Goal: Communication & Community: Answer question/provide support

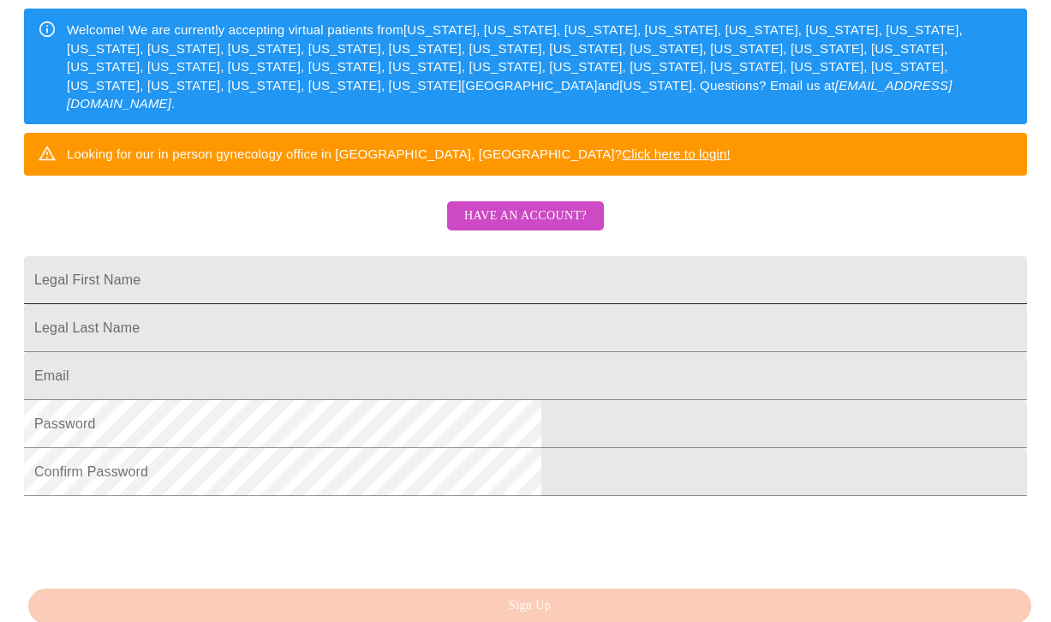
scroll to position [288, 0]
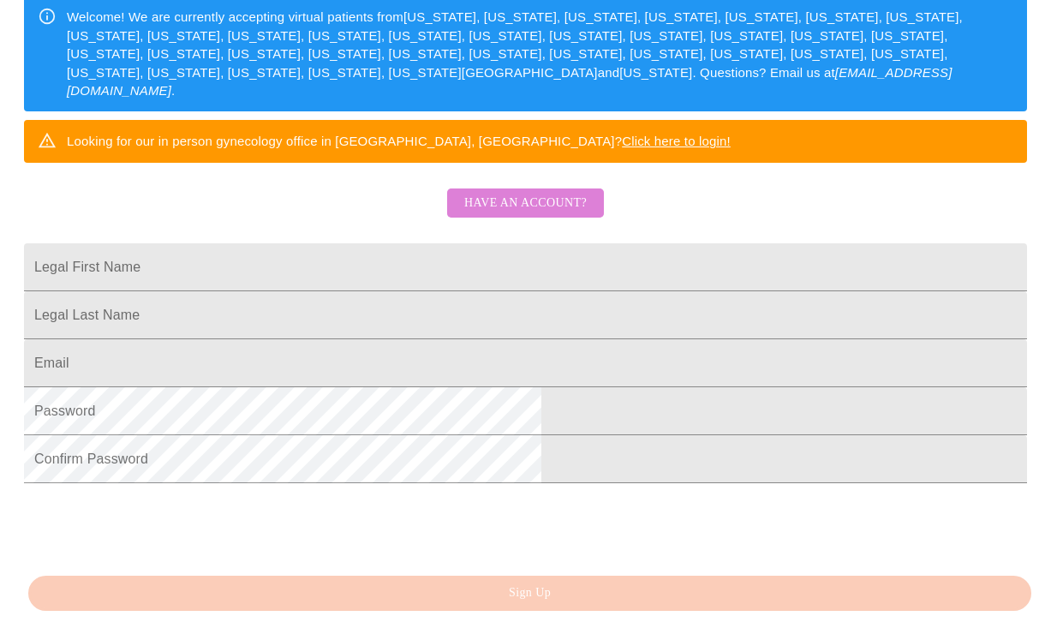
click at [558, 214] on span "Have an account?" at bounding box center [525, 203] width 123 height 21
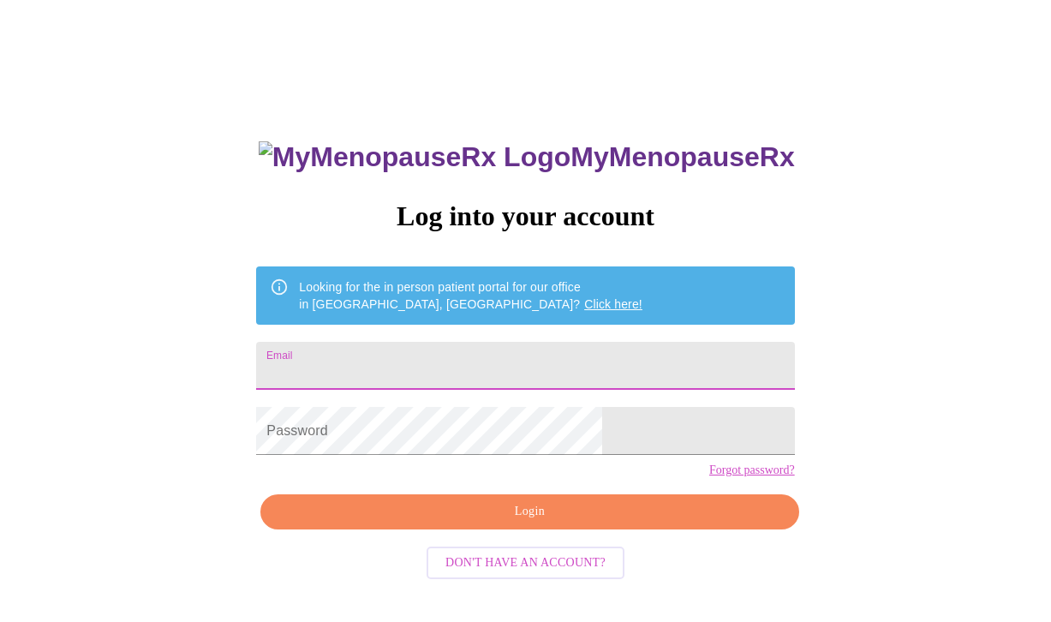
type input "[EMAIL_ADDRESS][DOMAIN_NAME]"
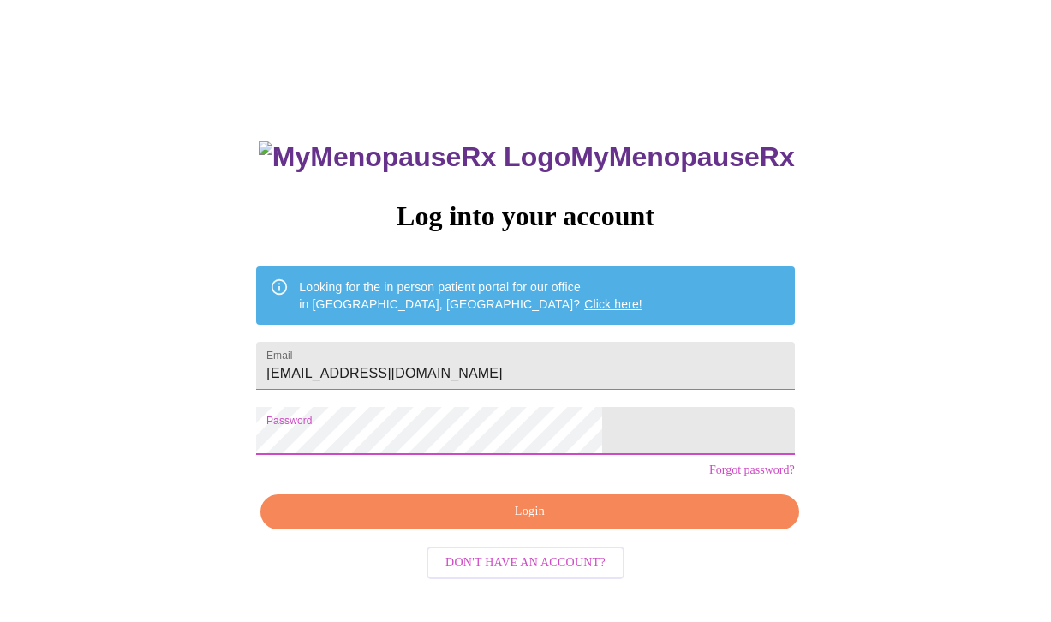
click at [607, 523] on span "Login" at bounding box center [529, 511] width 499 height 21
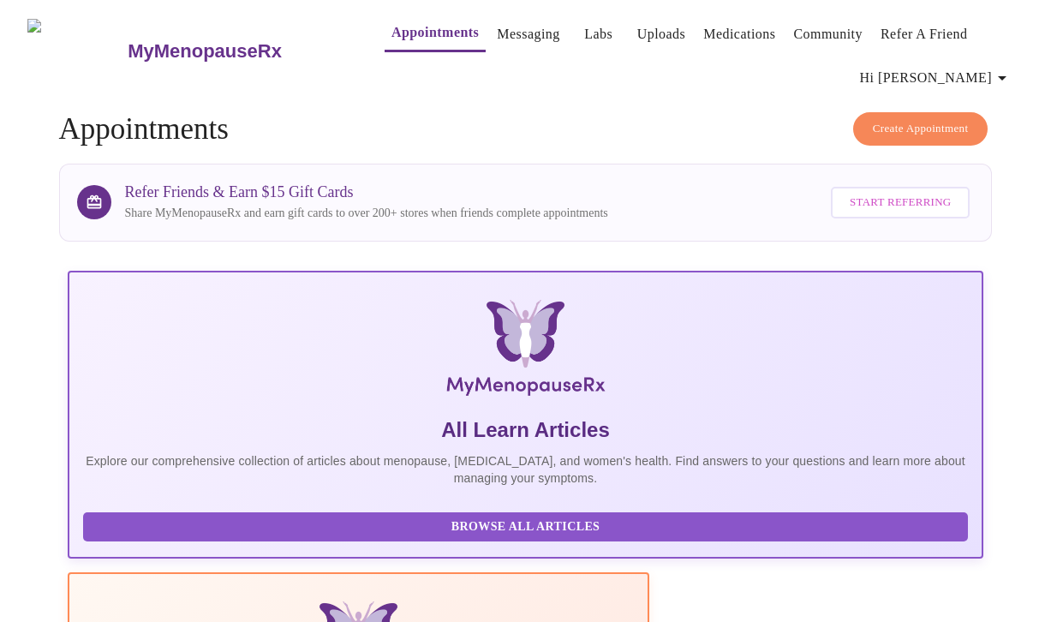
click at [497, 22] on link "Messaging" at bounding box center [528, 34] width 63 height 24
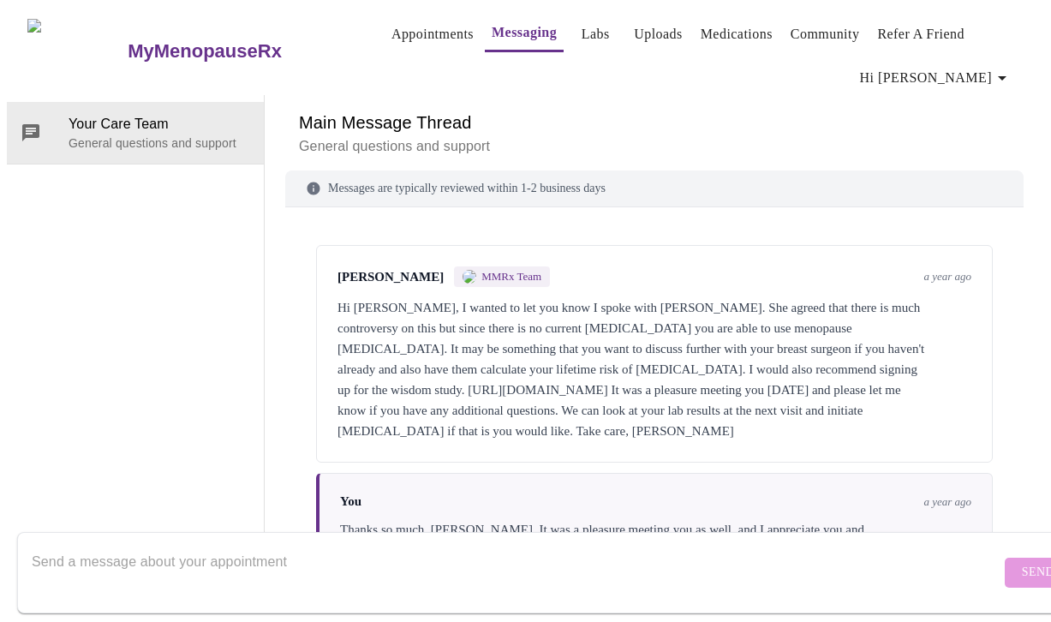
scroll to position [95, 0]
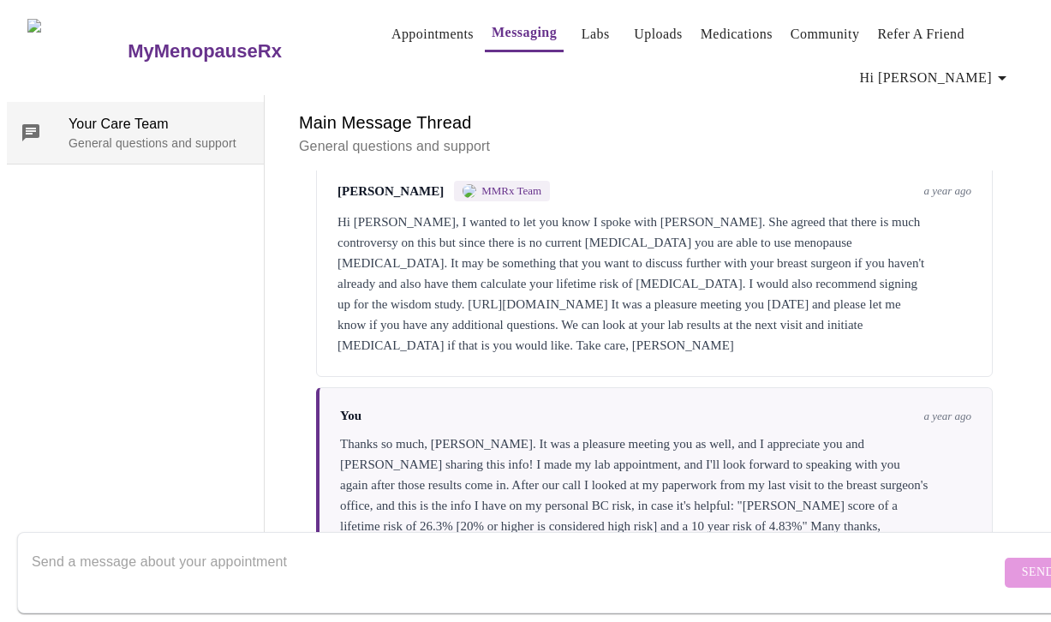
click at [123, 135] on p "General questions and support" at bounding box center [160, 143] width 182 height 17
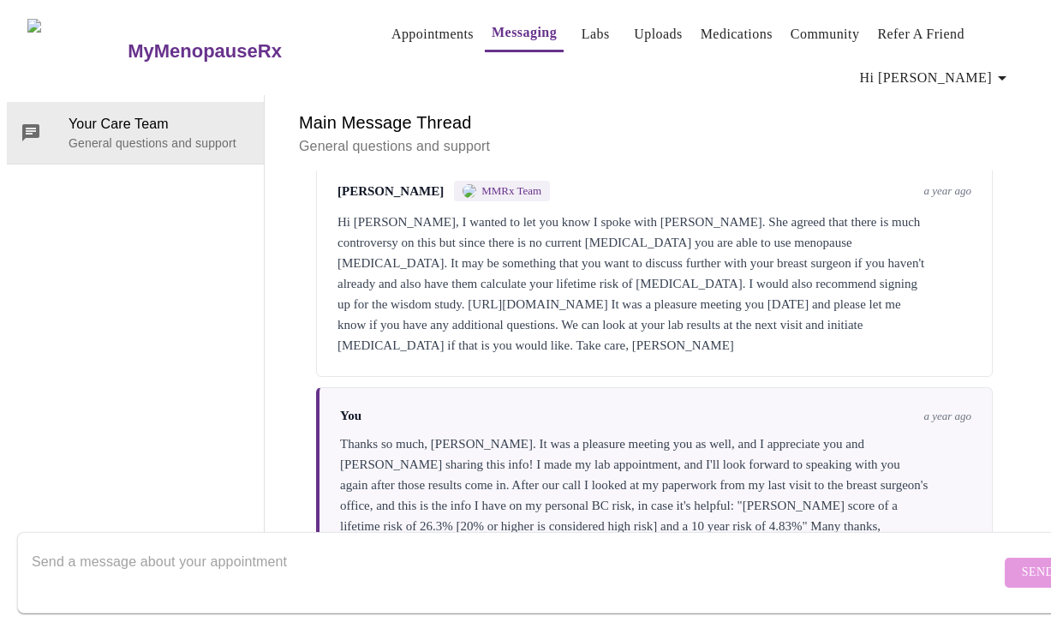
scroll to position [0, 0]
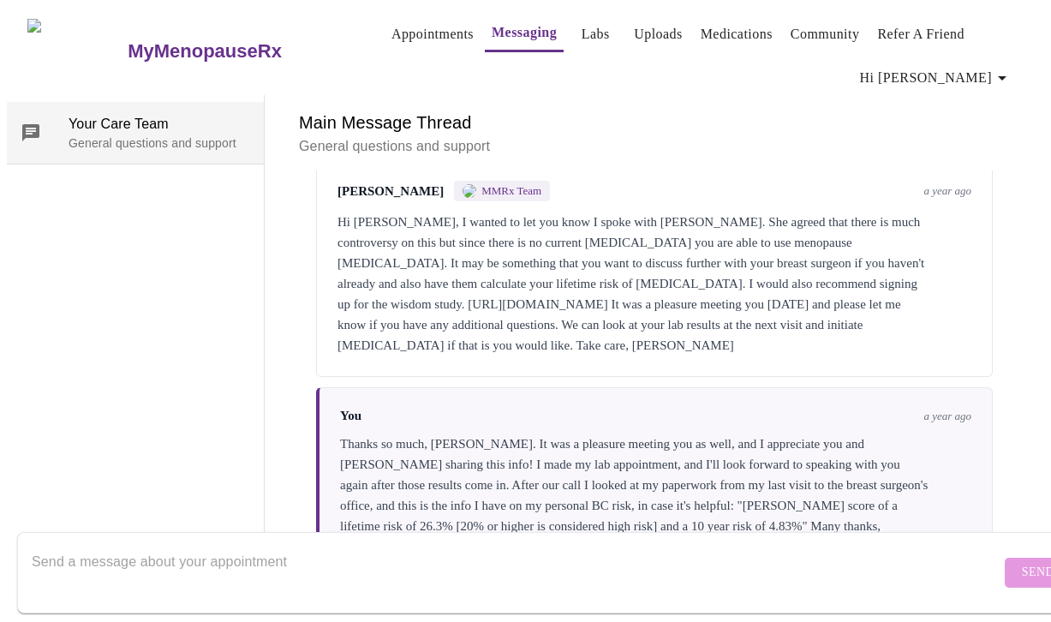
click at [149, 124] on span "Your Care Team" at bounding box center [160, 124] width 182 height 21
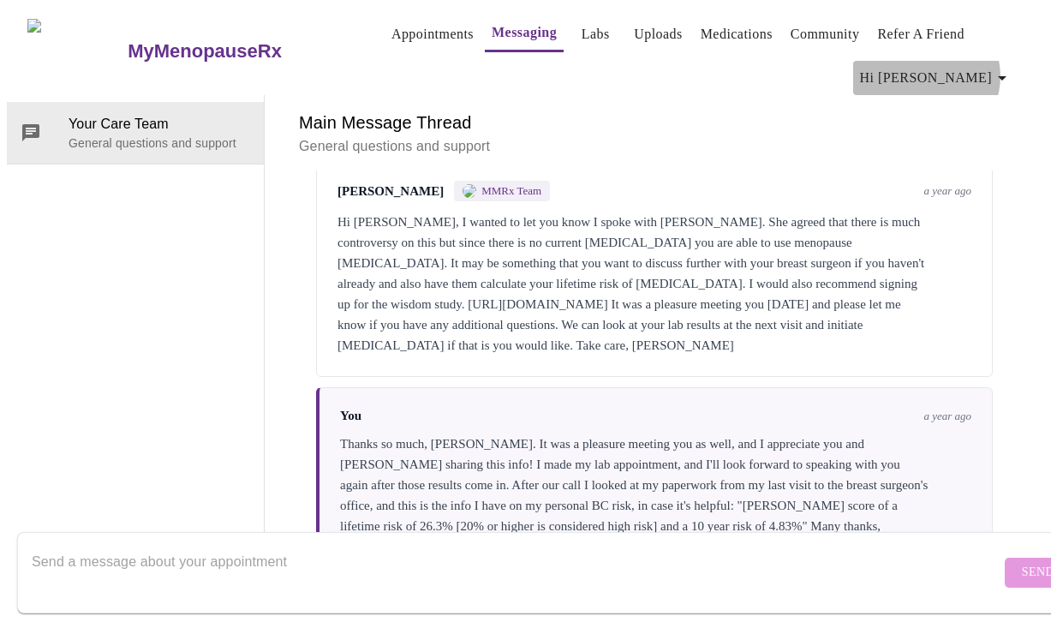
click at [996, 69] on span "Hi [PERSON_NAME]" at bounding box center [936, 78] width 153 height 24
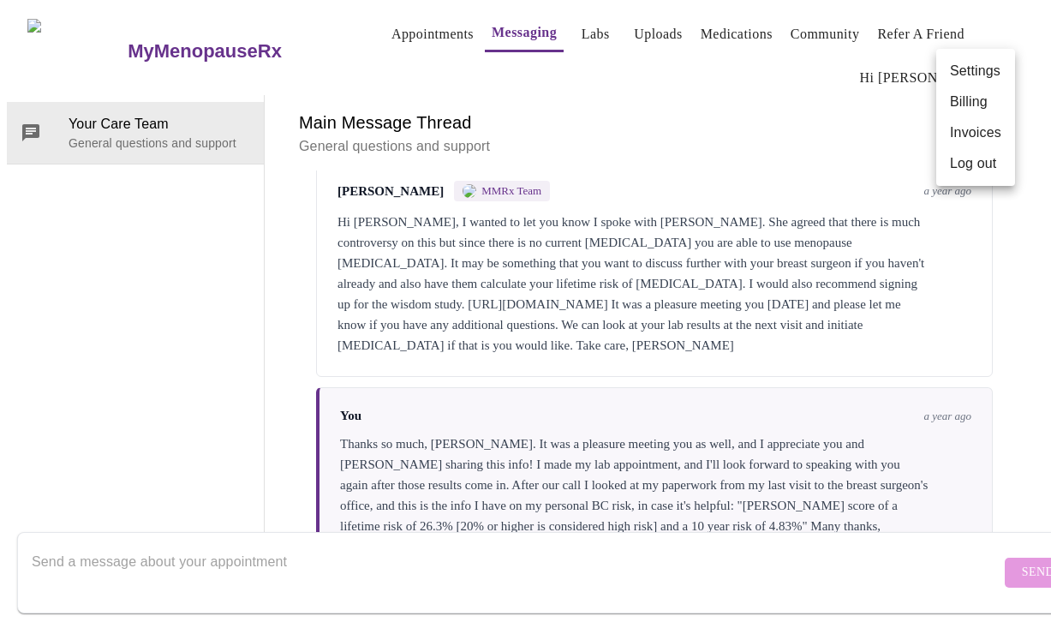
drag, startPoint x: 845, startPoint y: 94, endPoint x: 830, endPoint y: 111, distance: 22.5
click at [844, 94] on div at bounding box center [525, 311] width 1051 height 622
click at [659, 547] on textarea "Send a message about your appointment" at bounding box center [516, 572] width 969 height 55
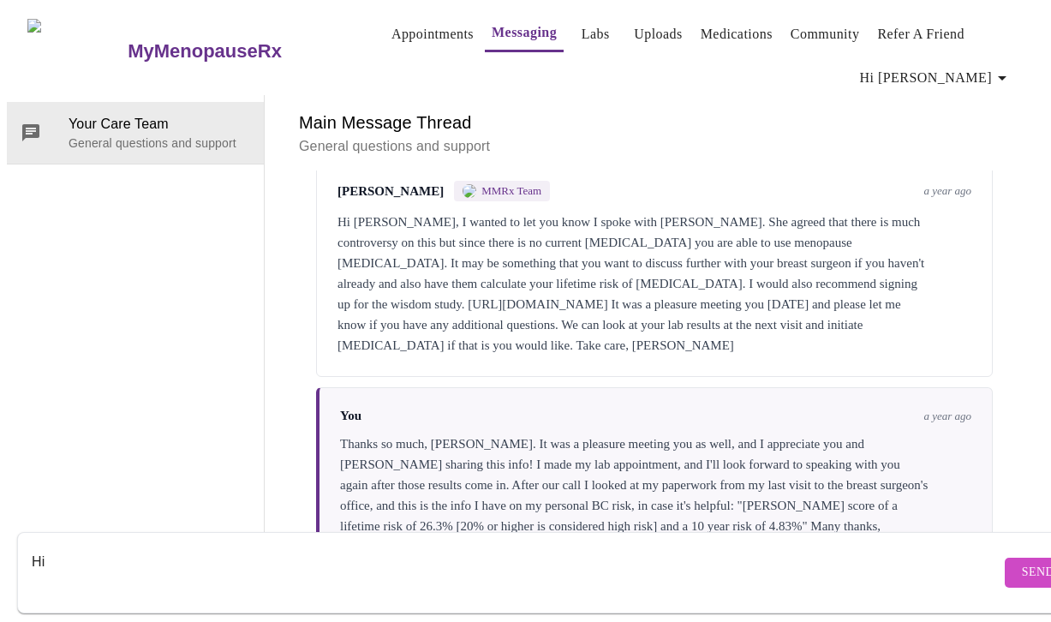
type textarea "Hi"
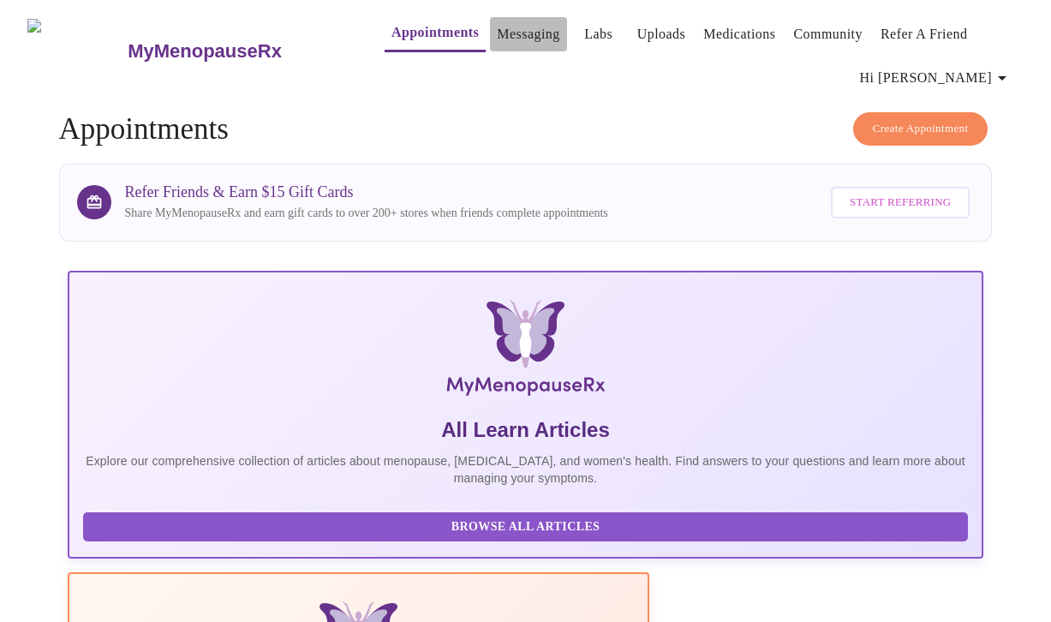
click at [497, 24] on link "Messaging" at bounding box center [528, 34] width 63 height 24
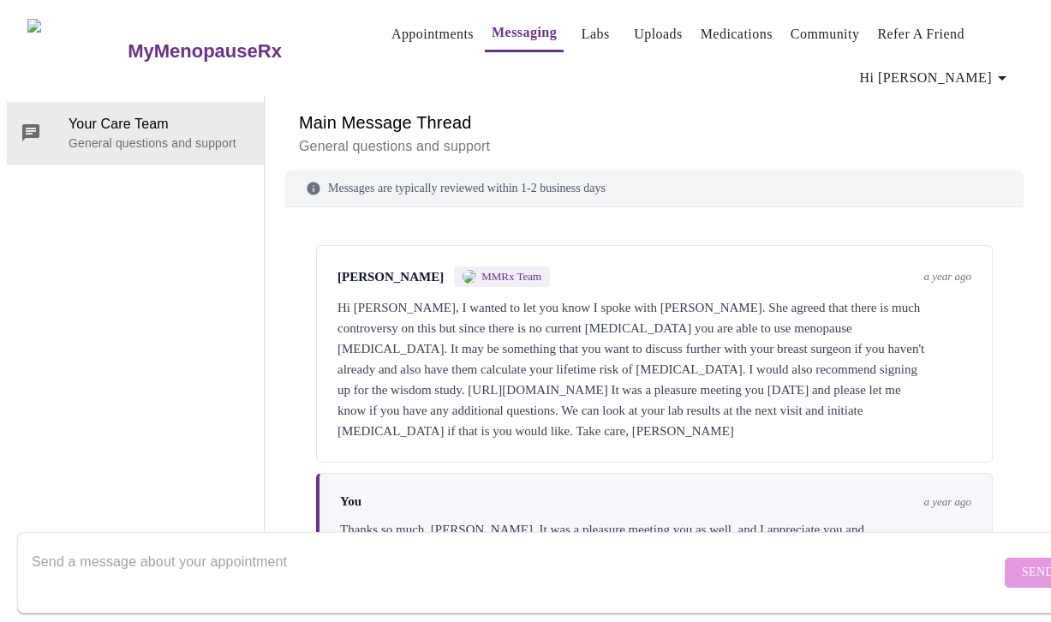
scroll to position [95, 0]
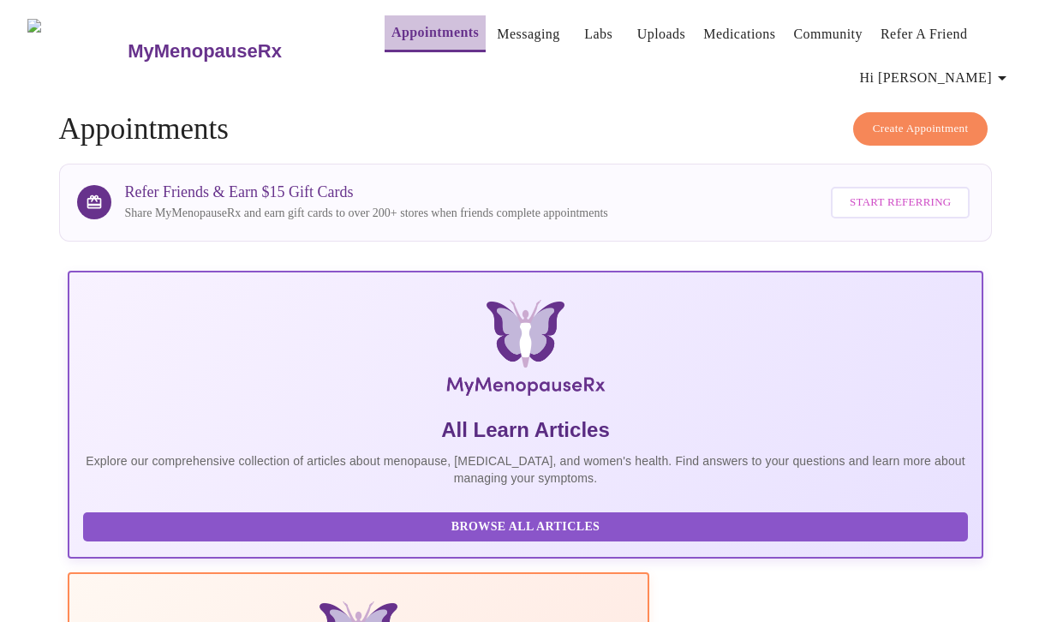
click at [392, 21] on link "Appointments" at bounding box center [435, 33] width 87 height 24
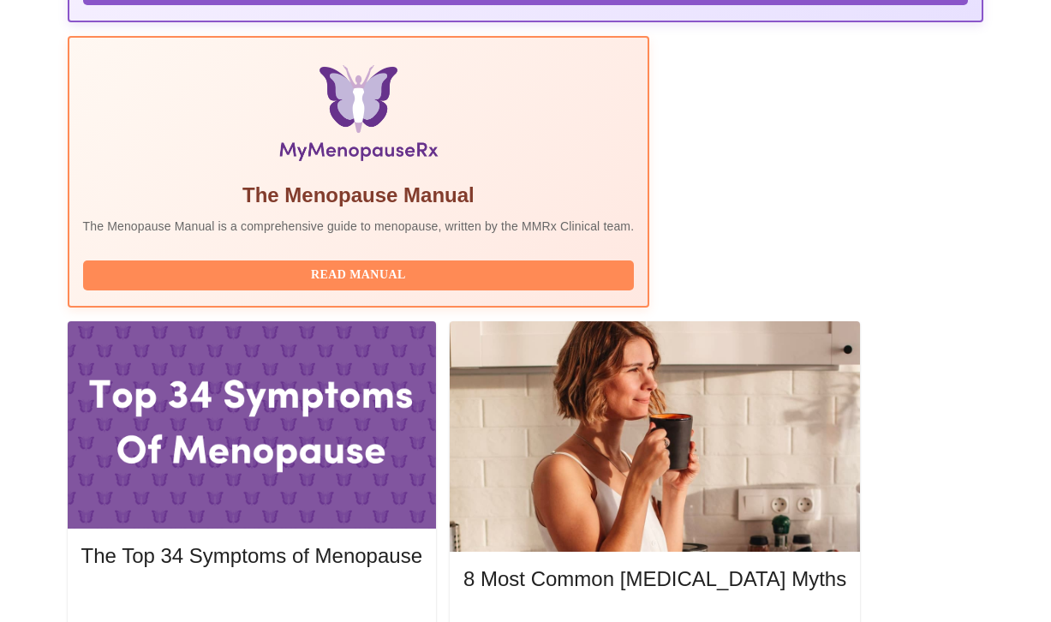
scroll to position [546, 0]
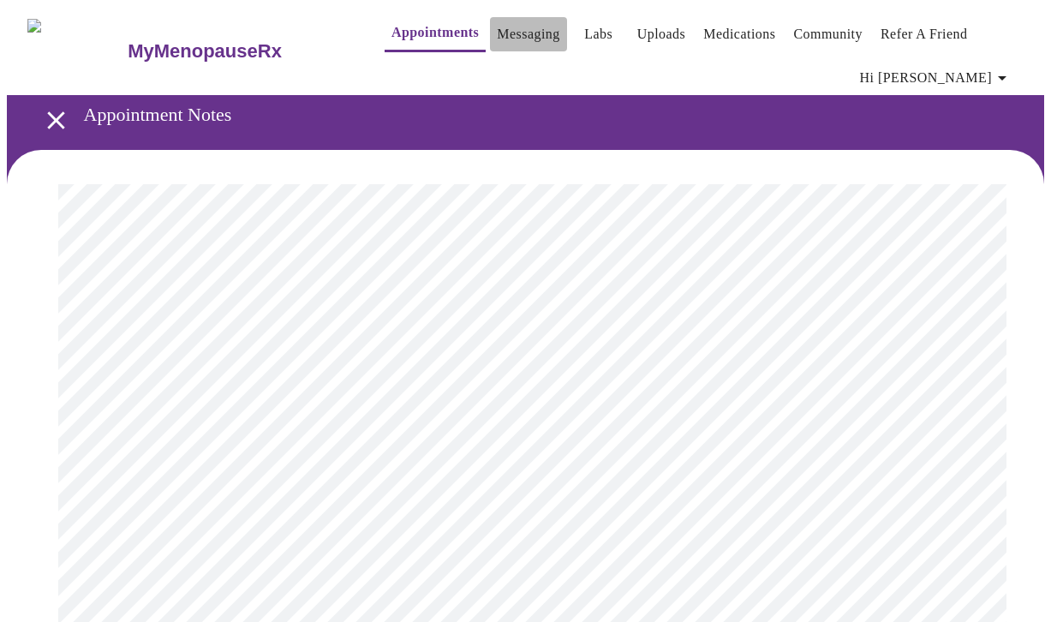
click at [498, 31] on link "Messaging" at bounding box center [528, 34] width 63 height 24
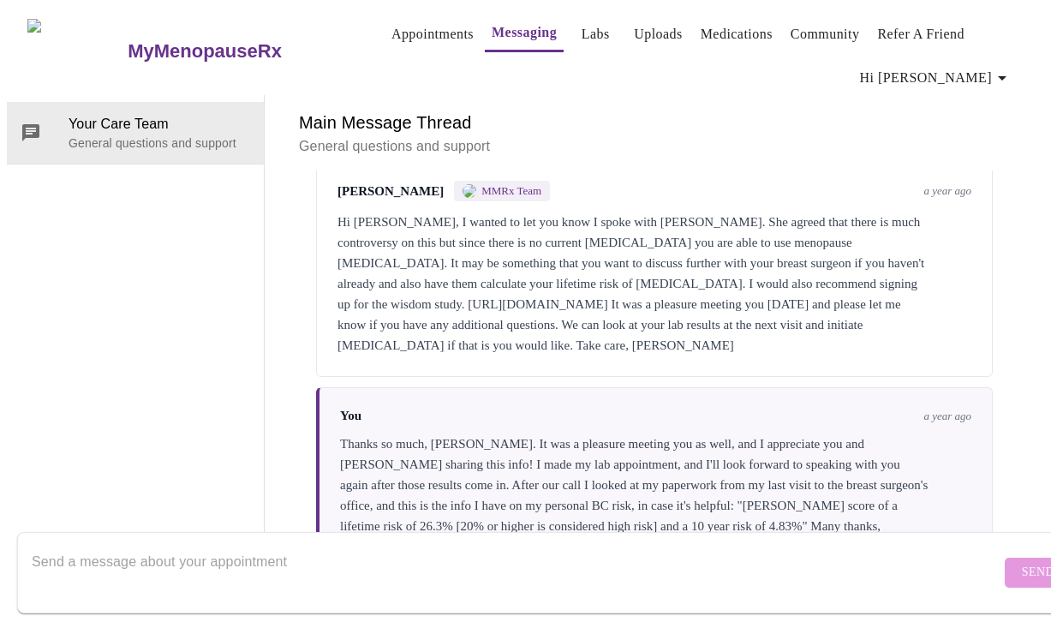
scroll to position [88, 0]
click at [347, 545] on textarea "Send a message about your appointment" at bounding box center [516, 572] width 969 height 55
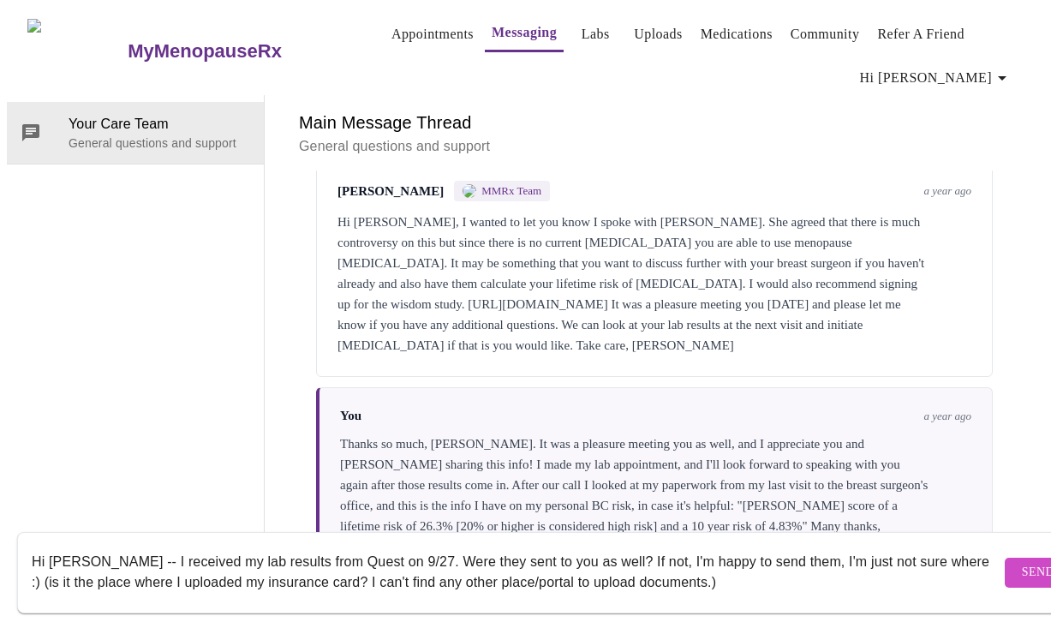
drag, startPoint x: 935, startPoint y: 548, endPoint x: 954, endPoint y: 546, distance: 19.9
click at [937, 547] on textarea "Hi [PERSON_NAME] -- I received my lab results from Quest on 9/27. Were they sen…" at bounding box center [516, 572] width 969 height 55
type textarea "Hi [PERSON_NAME] -- I received my lab results from Quest on 9/27. Were they sen…"
click at [1022, 562] on span "Send" at bounding box center [1038, 572] width 33 height 21
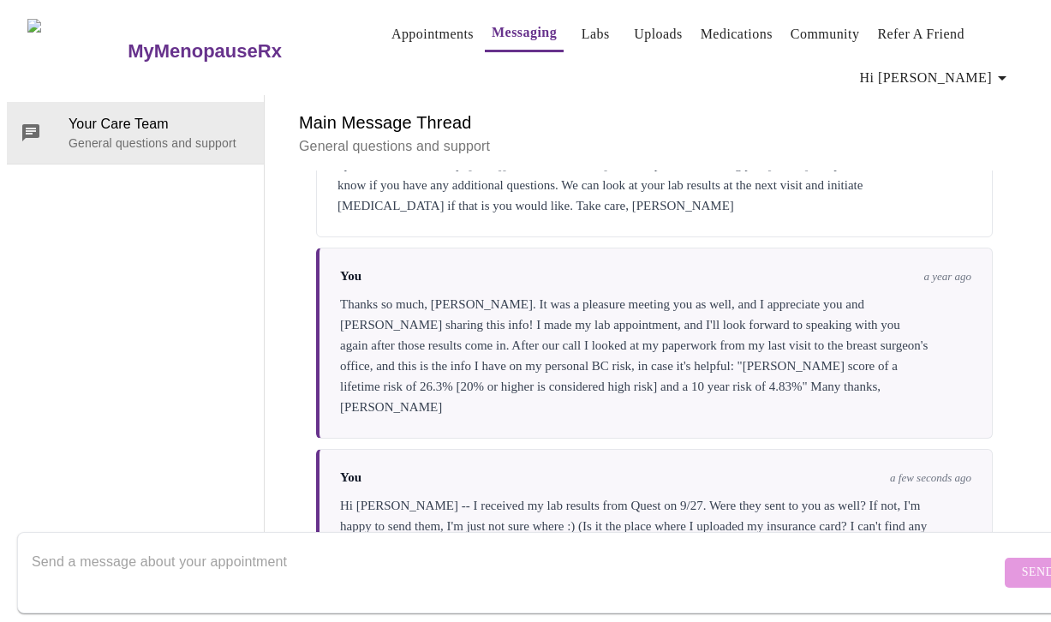
scroll to position [239, 0]
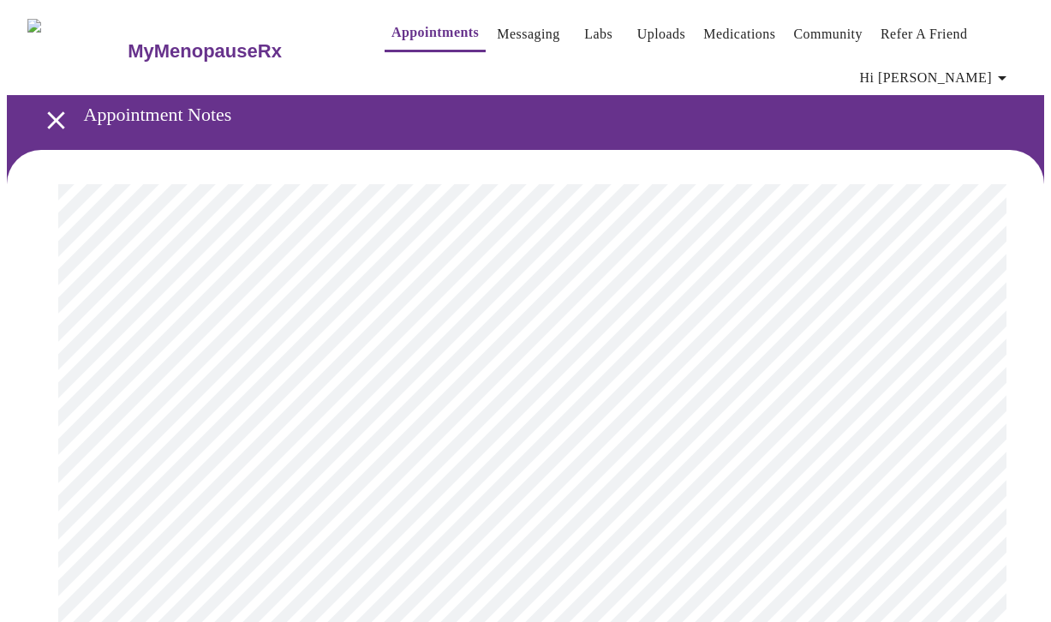
click at [507, 28] on link "Messaging" at bounding box center [528, 34] width 63 height 24
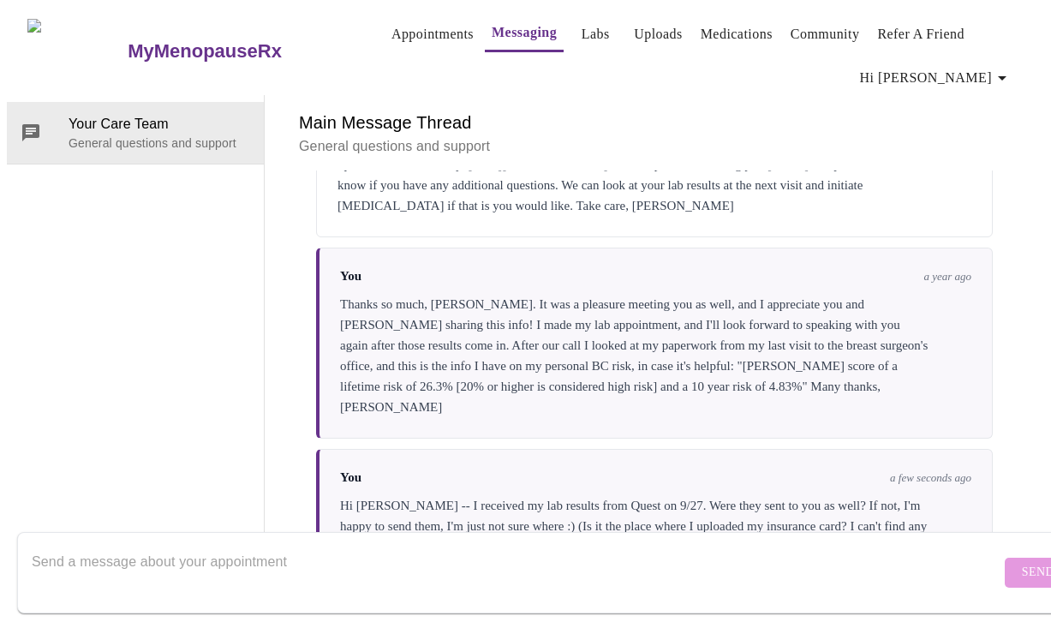
click at [951, 79] on span "Hi [PERSON_NAME]" at bounding box center [936, 78] width 153 height 24
click at [799, 38] on div at bounding box center [525, 311] width 1051 height 622
click at [733, 23] on link "Medications" at bounding box center [737, 34] width 72 height 24
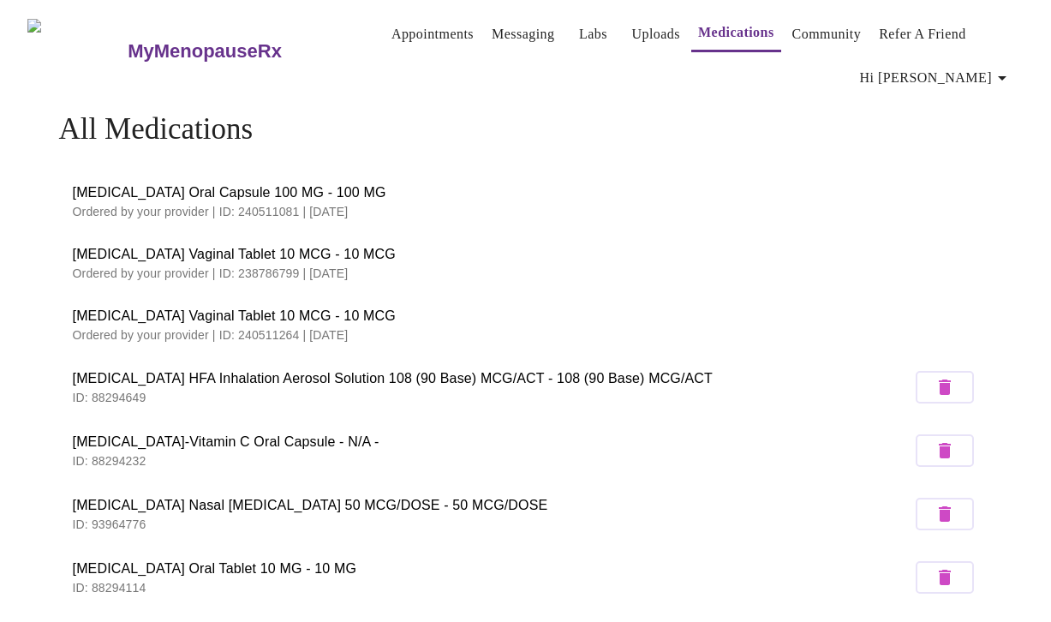
click at [631, 22] on link "Uploads" at bounding box center [655, 34] width 49 height 24
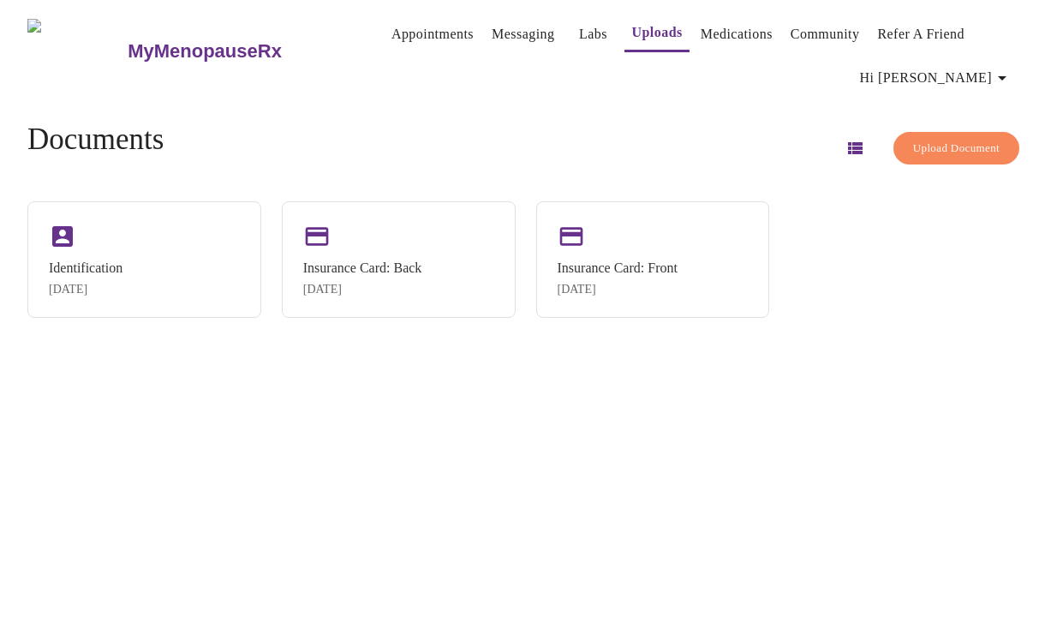
click at [848, 142] on icon "button" at bounding box center [855, 148] width 15 height 12
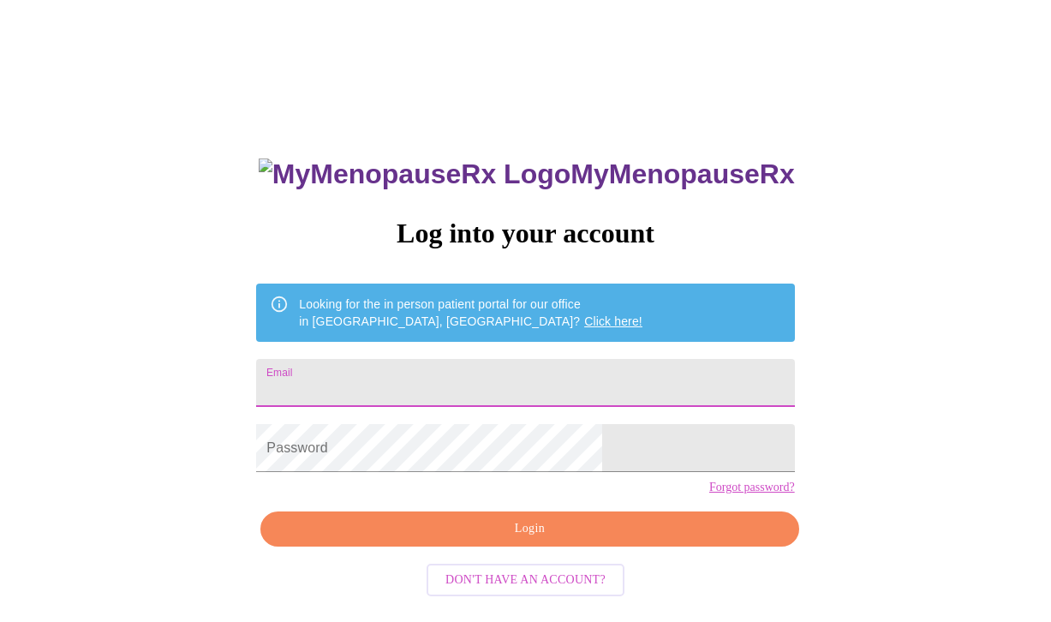
type input "[EMAIL_ADDRESS][DOMAIN_NAME]"
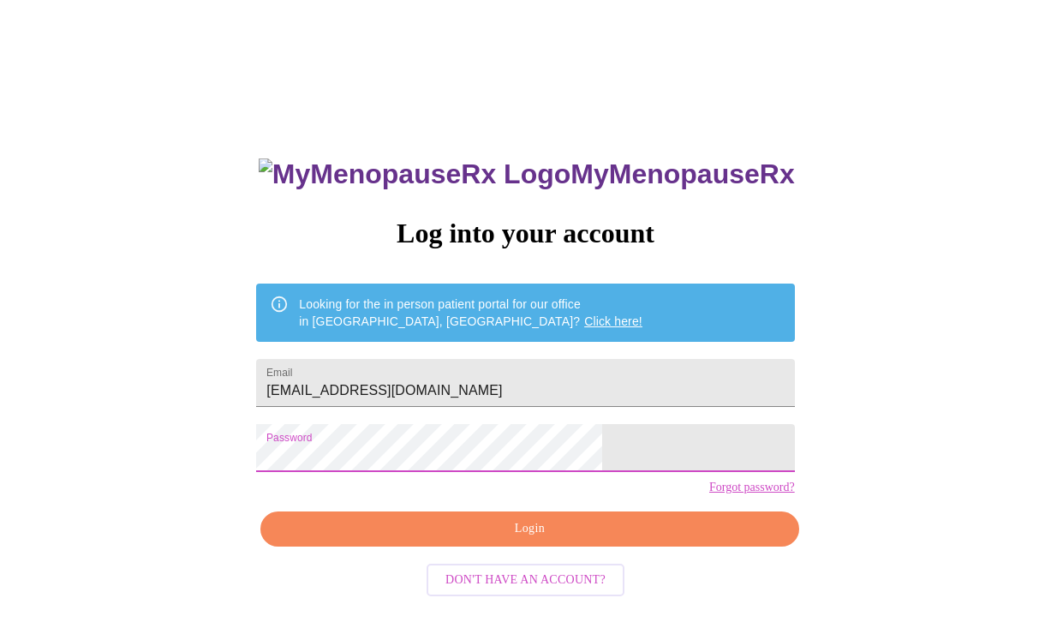
click at [433, 540] on span "Login" at bounding box center [529, 528] width 499 height 21
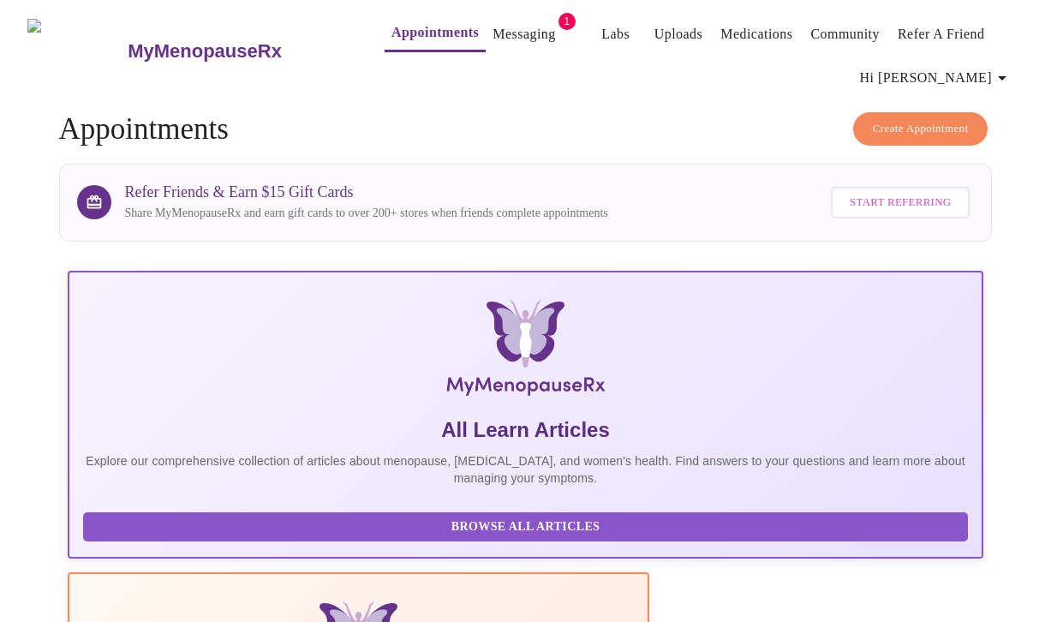
click at [493, 25] on link "Messaging" at bounding box center [524, 34] width 63 height 24
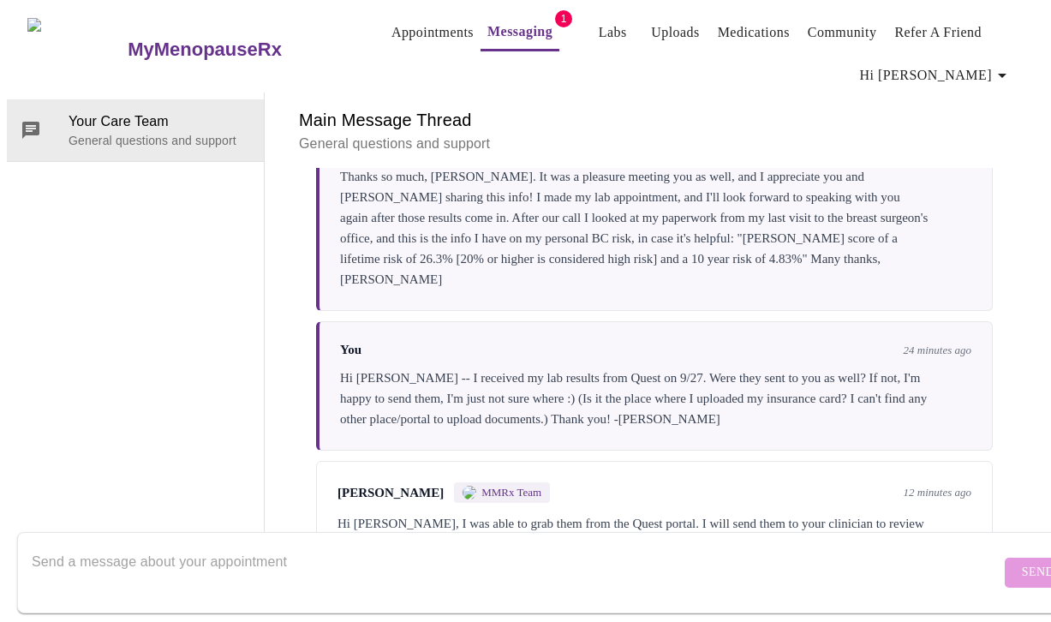
scroll to position [86, 0]
click at [333, 545] on textarea "Send a message about your appointment" at bounding box center [516, 572] width 969 height 55
click at [60, 545] on textarea "Than you so much!" at bounding box center [516, 572] width 969 height 55
type textarea "Thank you so much!"
